Goal: Task Accomplishment & Management: Use online tool/utility

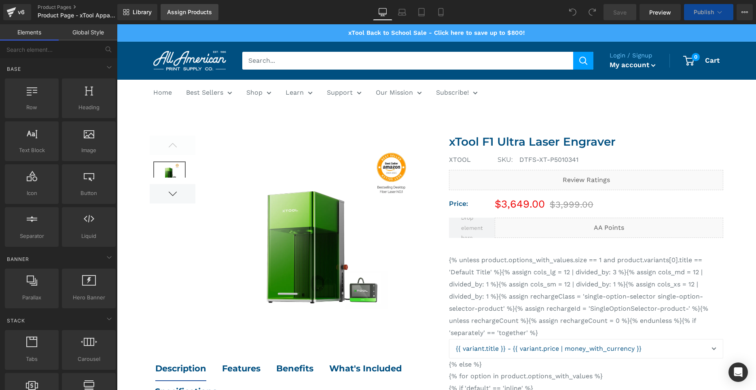
click at [207, 15] on div "Assign Products" at bounding box center [189, 12] width 45 height 6
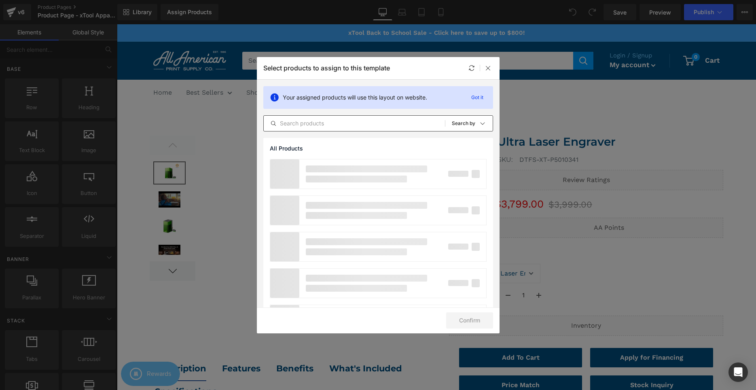
click at [309, 125] on input "text" at bounding box center [354, 123] width 181 height 10
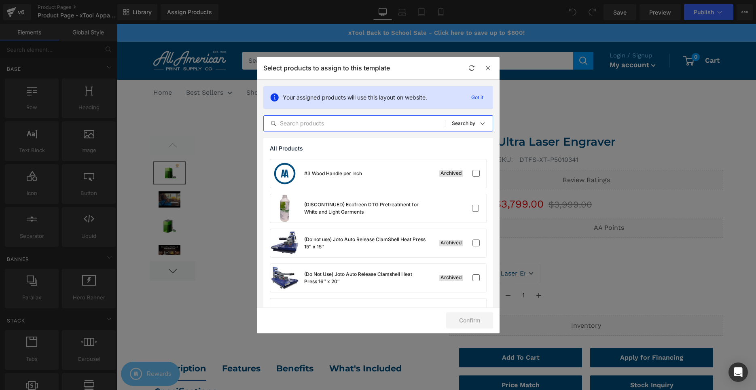
click at [309, 125] on input "text" at bounding box center [354, 123] width 181 height 10
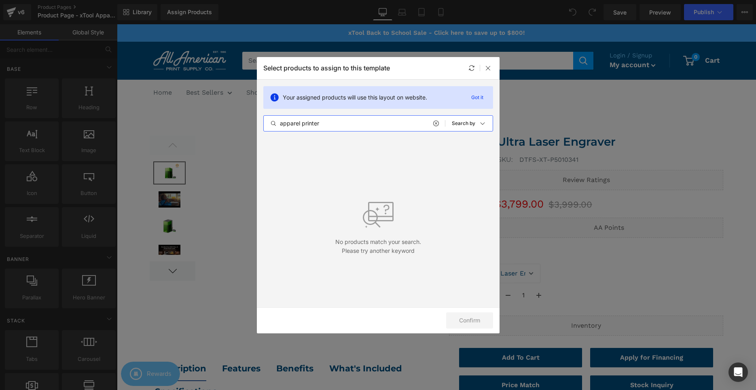
click at [430, 119] on input "apparel printer" at bounding box center [354, 123] width 181 height 10
click at [432, 119] on input "apparel printer" at bounding box center [354, 123] width 181 height 10
type input "apparel printer"
click at [433, 123] on icon at bounding box center [436, 123] width 6 height 6
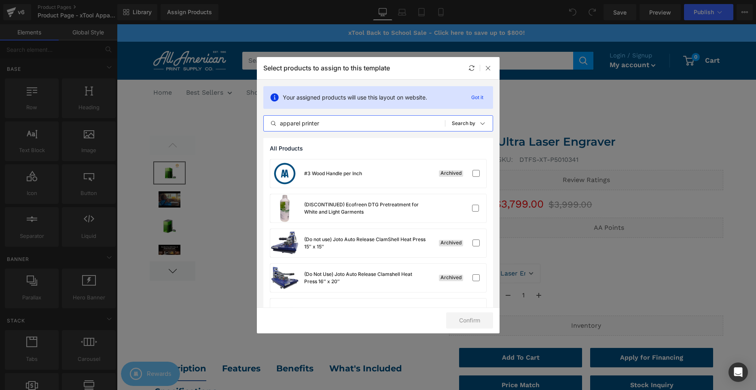
click at [425, 123] on input "apparel printer" at bounding box center [354, 123] width 181 height 10
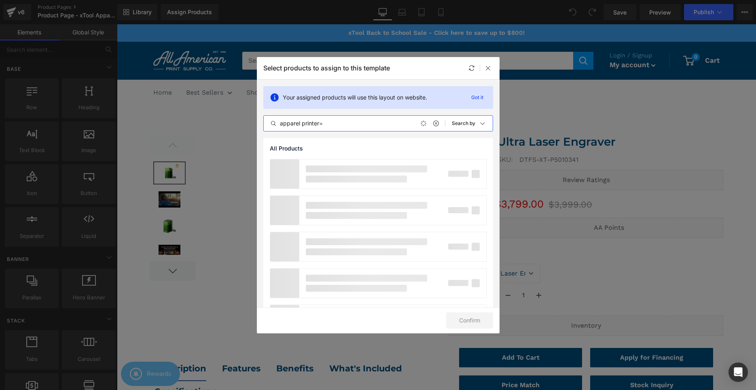
type input "apparel printer="
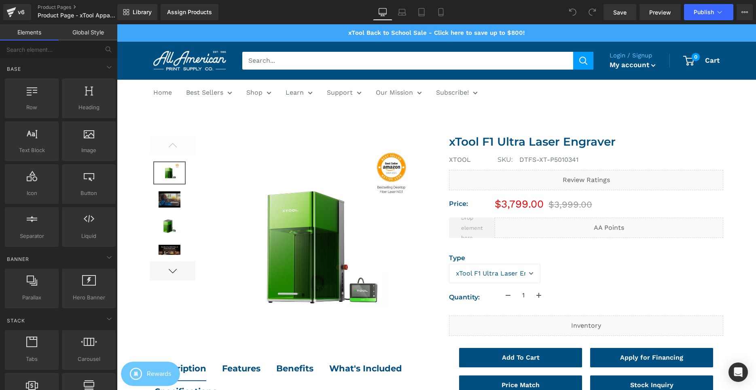
click at [444, 102] on li "Subscribe! Email Subscription SMS Subscription" at bounding box center [457, 93] width 42 height 26
click at [440, 112] on span "Product" at bounding box center [436, 112] width 26 height 12
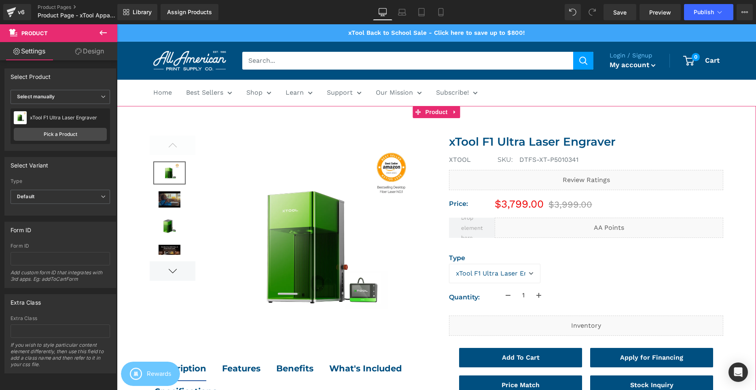
click at [62, 148] on div "Display by assigned product Select manually Select manually Display by assigned…" at bounding box center [60, 120] width 111 height 61
click at [58, 127] on div "xTool F1 Ultra Laser Engraver xTool F1 Ultra Laser Engraver Pick a Product" at bounding box center [60, 126] width 99 height 36
click at [60, 130] on link "Pick a Product" at bounding box center [60, 134] width 93 height 13
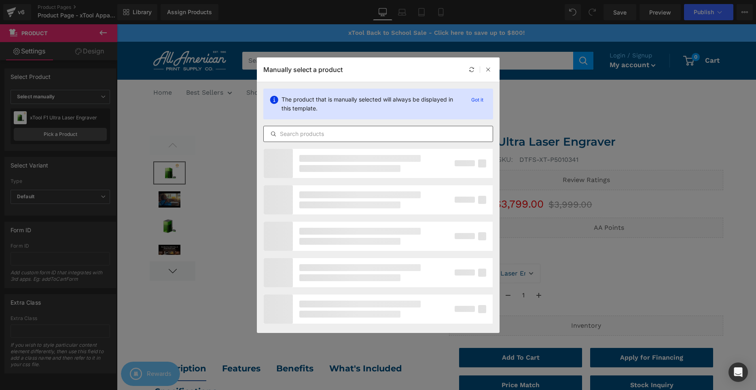
click at [300, 126] on div at bounding box center [378, 134] width 230 height 16
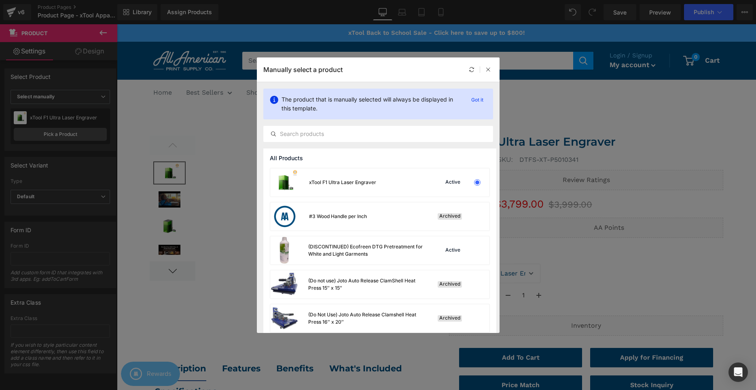
click at [305, 142] on div "The product that is manually selected will always be displayed in this template…" at bounding box center [378, 115] width 243 height 66
click at [300, 132] on input "text" at bounding box center [378, 134] width 229 height 10
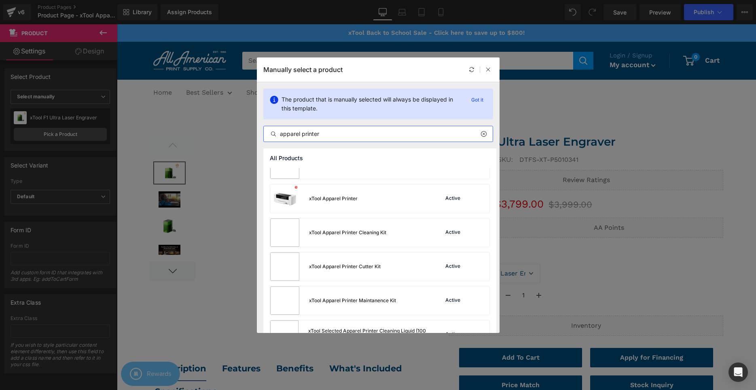
scroll to position [725, 0]
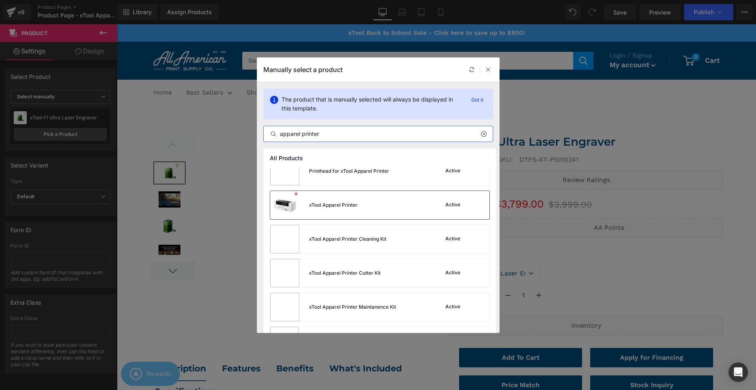
type input "apparel printer"
click at [414, 215] on div "xTool Apparel Printer Active" at bounding box center [379, 205] width 219 height 28
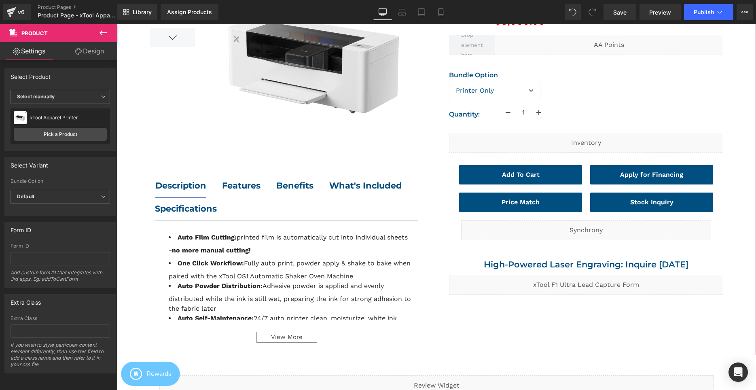
scroll to position [206, 0]
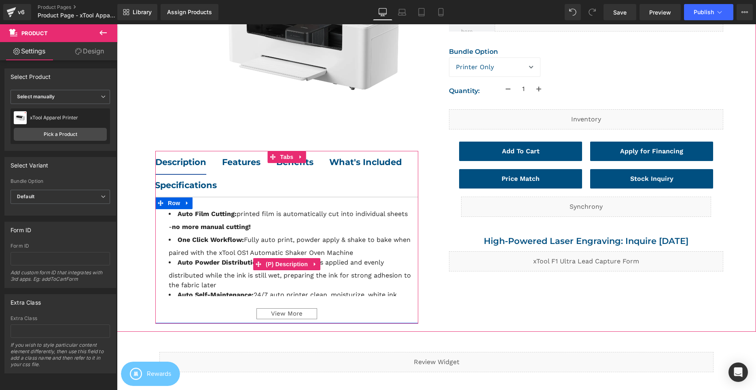
click at [286, 310] on div "View More" at bounding box center [286, 313] width 61 height 11
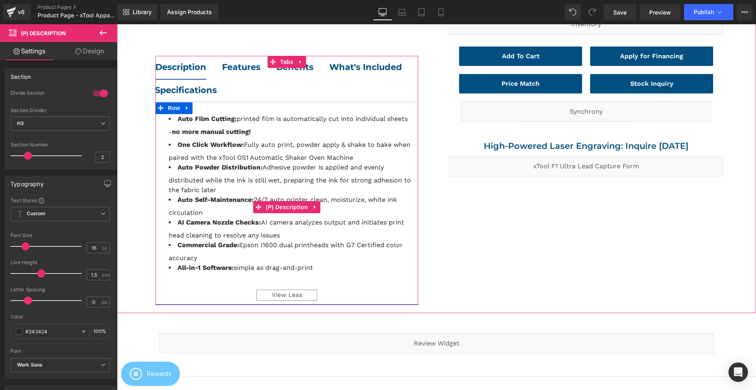
scroll to position [289, 0]
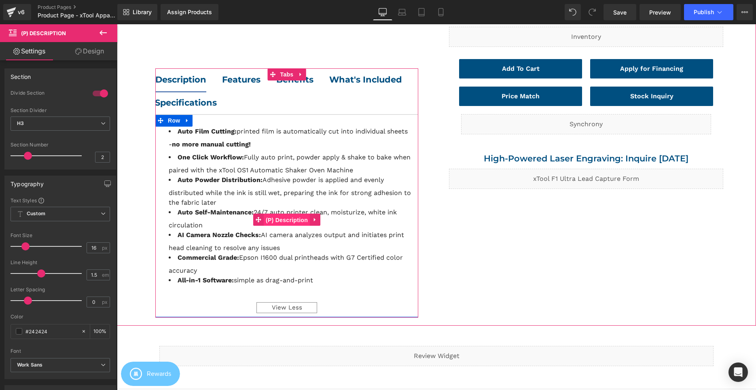
click at [290, 222] on span "(P) Description" at bounding box center [287, 220] width 46 height 12
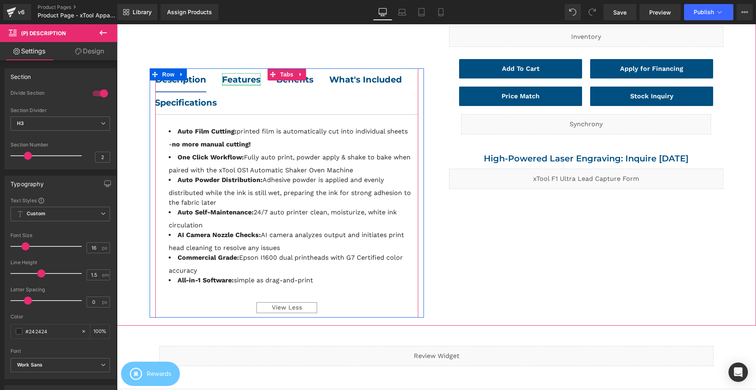
click at [236, 84] on div at bounding box center [241, 85] width 38 height 2
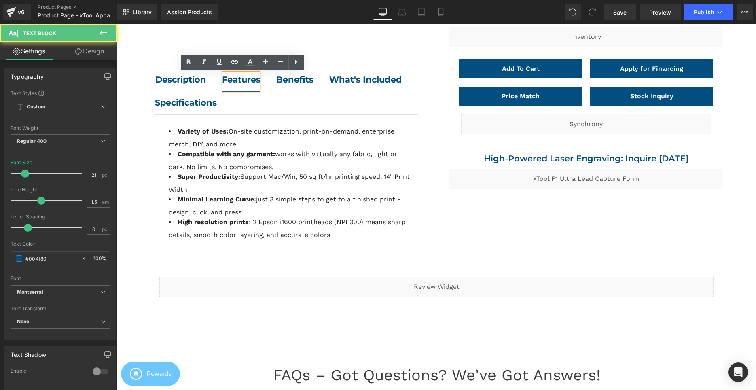
click at [200, 87] on span "Description Text Block" at bounding box center [188, 79] width 67 height 23
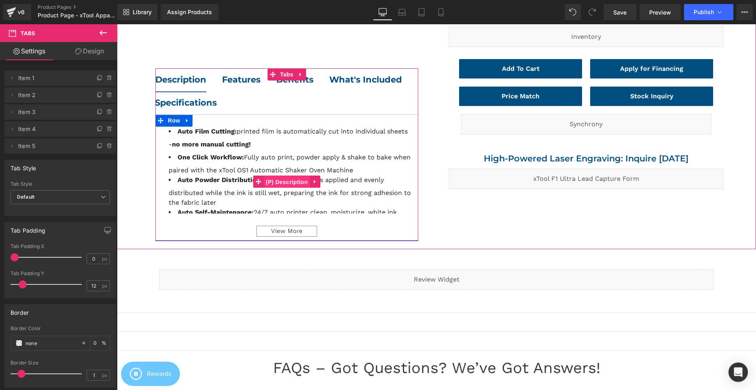
click at [282, 180] on span "(P) Description" at bounding box center [287, 182] width 46 height 12
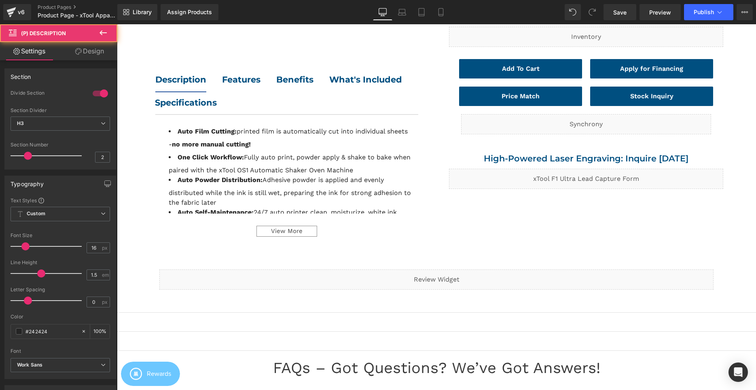
drag, startPoint x: 25, startPoint y: 154, endPoint x: 6, endPoint y: 154, distance: 19.8
click at [6, 154] on div "1 Divide Section H2 H3 H4 H5 H6 Section Divider H3 H2 H3 H4 H5 H6 2 Section Num…" at bounding box center [60, 129] width 111 height 79
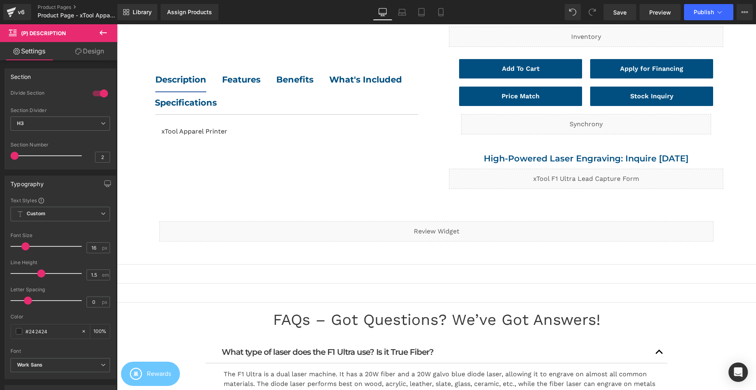
drag, startPoint x: 15, startPoint y: 152, endPoint x: 10, endPoint y: 153, distance: 4.5
click at [10, 153] on div "1 Divide Section H2 H3 H4 H5 H6 Section Divider H3 H2 H3 H4 H5 H6 2 Section Num…" at bounding box center [60, 129] width 111 height 79
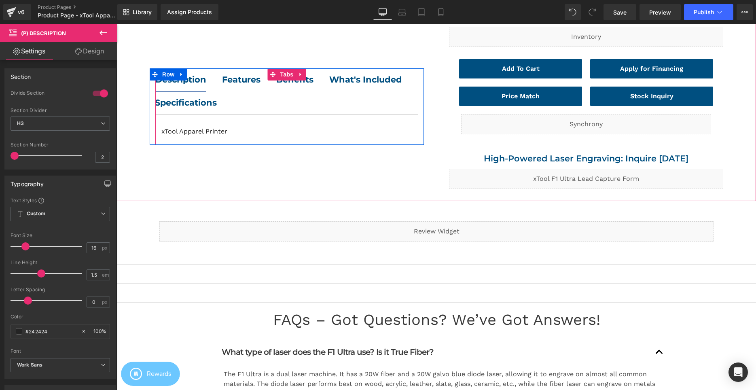
click at [232, 82] on b "Features" at bounding box center [241, 79] width 38 height 10
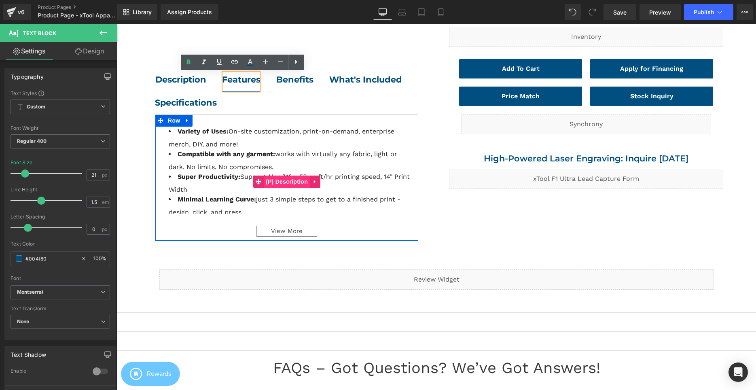
click at [284, 184] on span "(P) Description" at bounding box center [287, 181] width 46 height 12
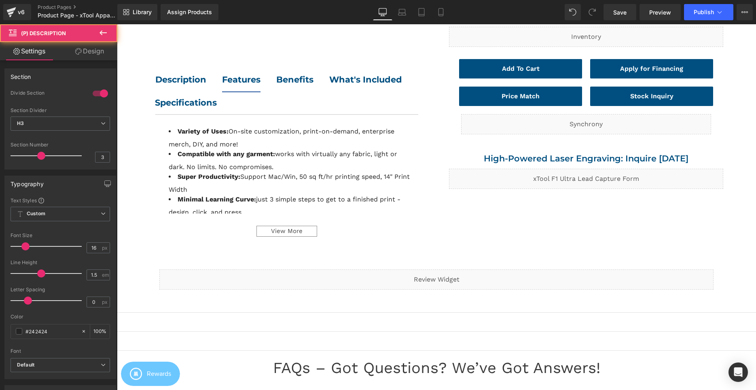
click at [37, 152] on div at bounding box center [48, 156] width 67 height 16
click at [29, 154] on div at bounding box center [48, 156] width 67 height 16
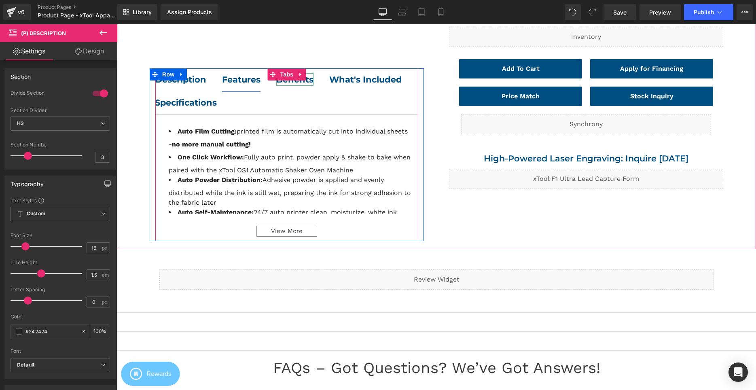
click at [285, 82] on strong "Benefits" at bounding box center [294, 79] width 37 height 10
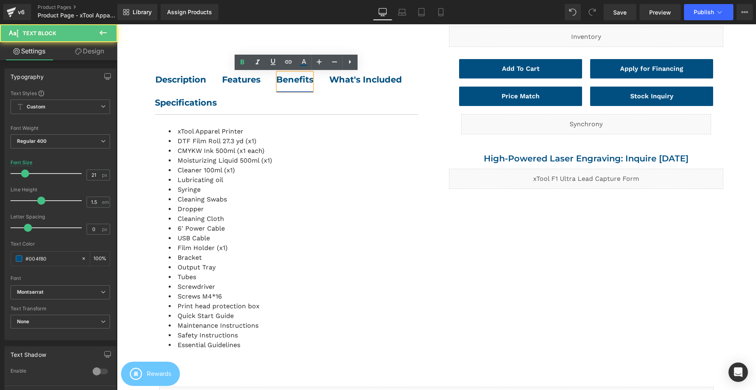
click at [255, 167] on li "Cleaner 100ml (x1)" at bounding box center [221, 170] width 104 height 10
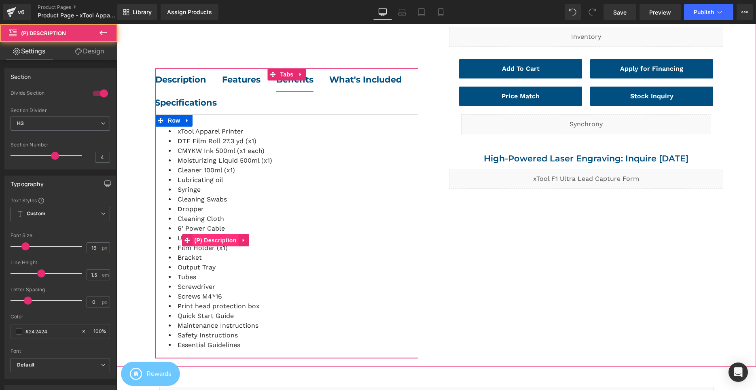
click at [223, 239] on span "(P) Description" at bounding box center [215, 240] width 46 height 12
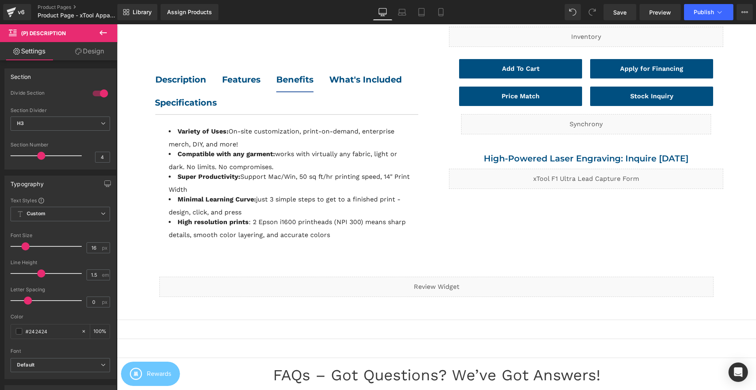
drag, startPoint x: 55, startPoint y: 153, endPoint x: 44, endPoint y: 153, distance: 10.5
click at [44, 153] on span at bounding box center [41, 156] width 8 height 8
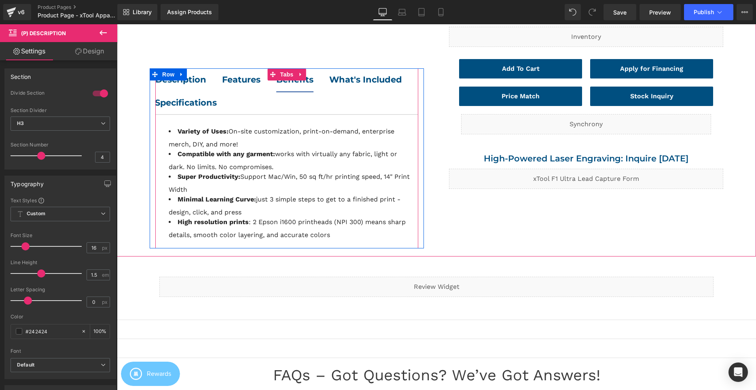
click at [329, 85] on b "What's Included" at bounding box center [365, 79] width 73 height 10
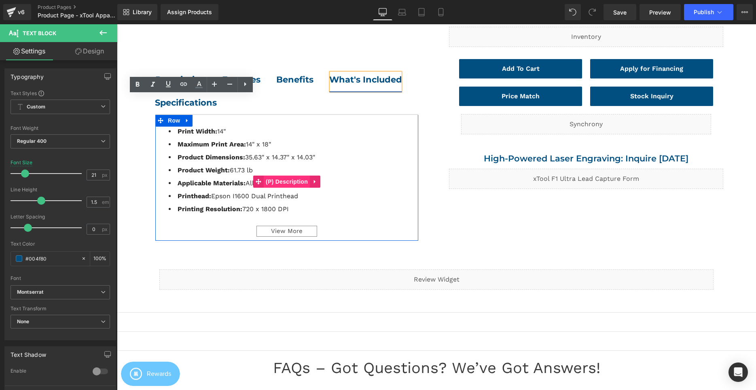
click at [277, 186] on span "(P) Description" at bounding box center [287, 181] width 46 height 12
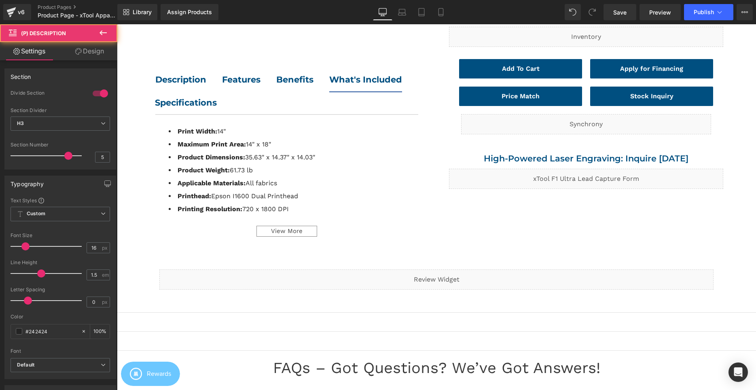
click at [63, 151] on div at bounding box center [48, 156] width 67 height 16
click at [55, 152] on div at bounding box center [48, 156] width 67 height 16
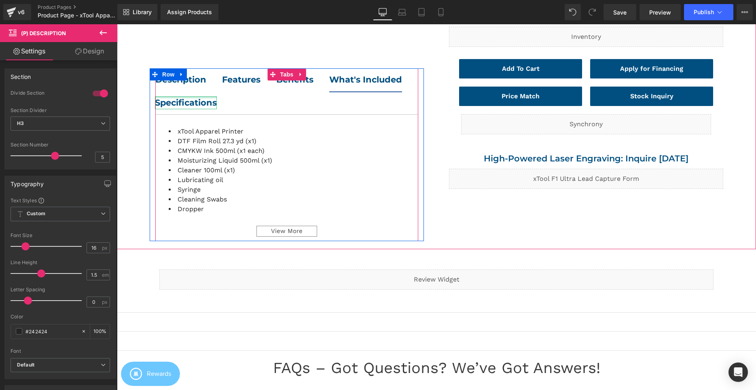
click at [217, 97] on div at bounding box center [186, 97] width 62 height 2
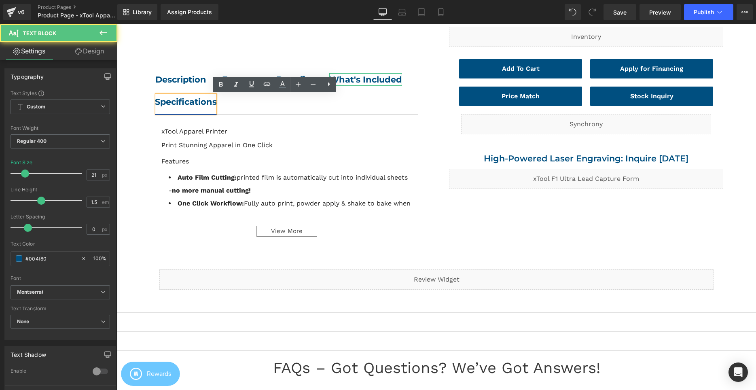
click at [329, 85] on b "What's Included" at bounding box center [365, 79] width 73 height 10
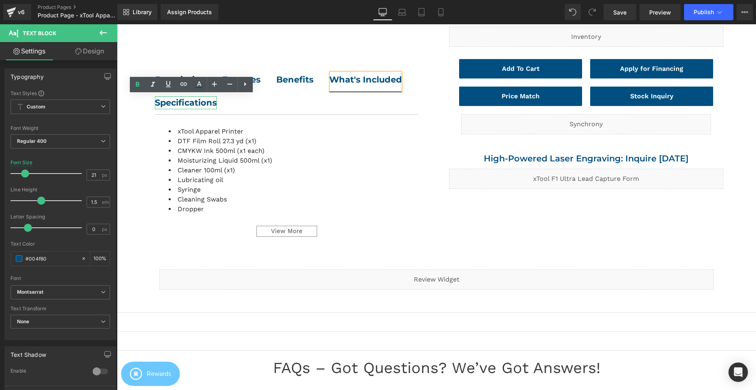
click at [217, 101] on b "Specifications" at bounding box center [186, 102] width 62 height 10
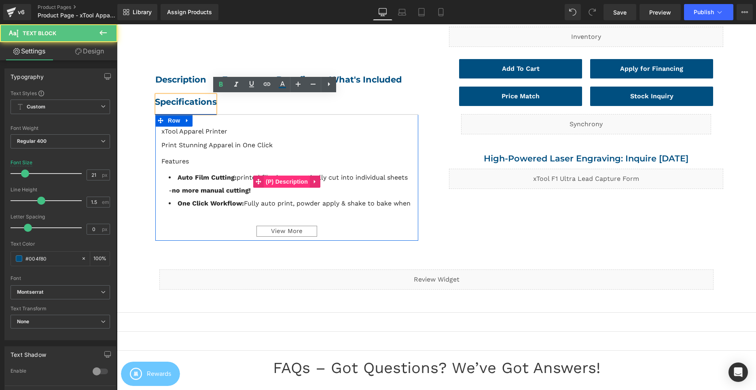
click at [302, 182] on span "(P) Description" at bounding box center [287, 181] width 46 height 12
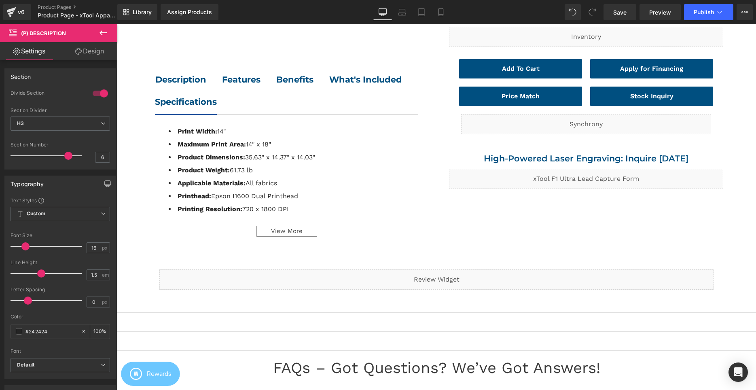
drag, startPoint x: 84, startPoint y: 153, endPoint x: 72, endPoint y: 153, distance: 11.3
click at [72, 153] on div at bounding box center [48, 156] width 67 height 16
click at [268, 228] on div "View More" at bounding box center [286, 231] width 61 height 11
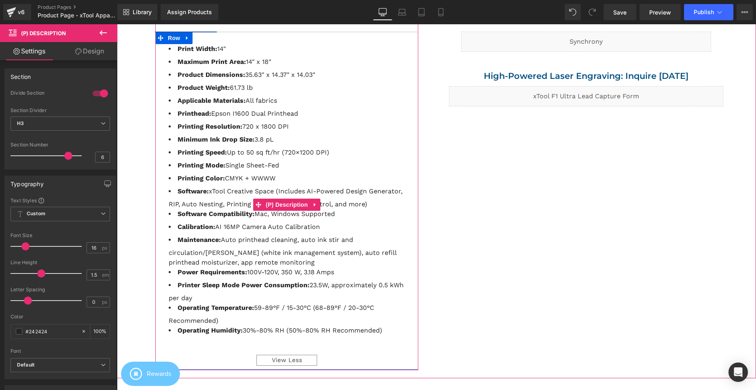
scroll to position [247, 0]
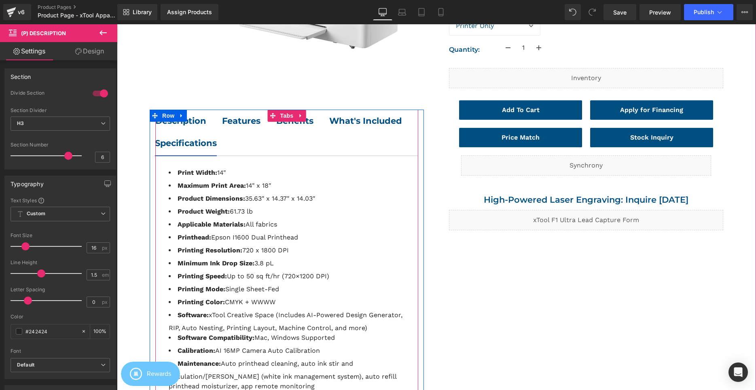
click at [202, 123] on strong "Description" at bounding box center [180, 121] width 51 height 10
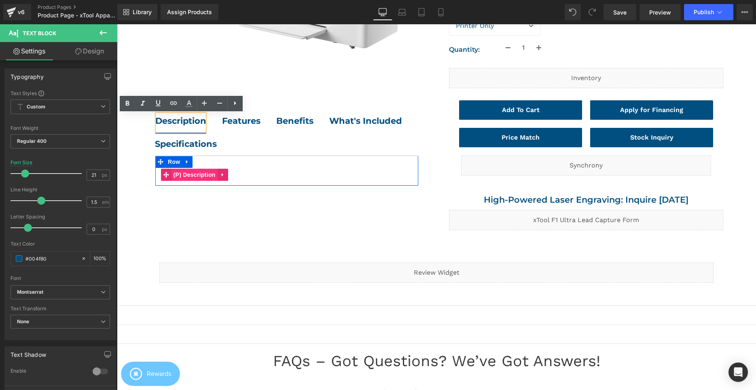
click at [212, 170] on span "(P) Description" at bounding box center [194, 175] width 46 height 12
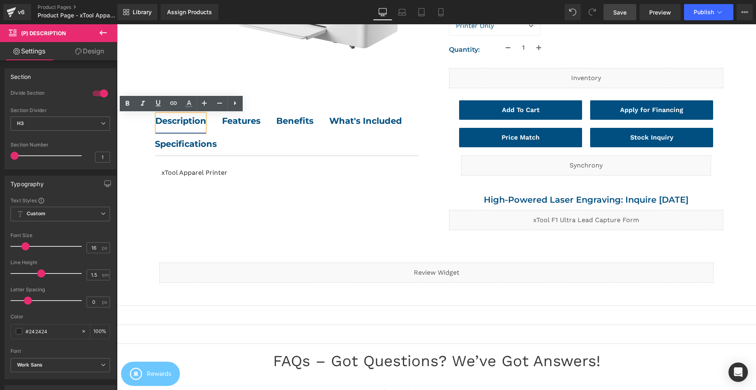
click at [625, 11] on span "Save" at bounding box center [619, 12] width 13 height 8
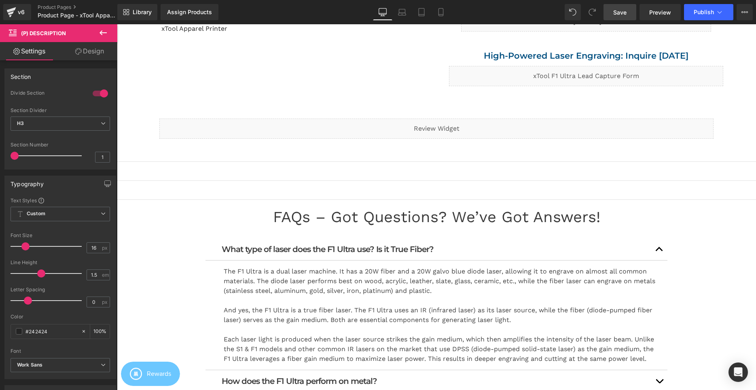
scroll to position [330, 0]
